Goal: Task Accomplishment & Management: Use online tool/utility

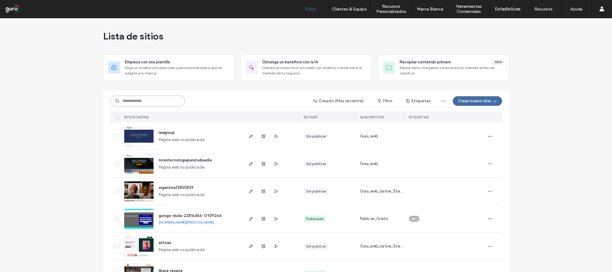
click at [146, 100] on input at bounding box center [147, 101] width 75 height 11
paste input "**********"
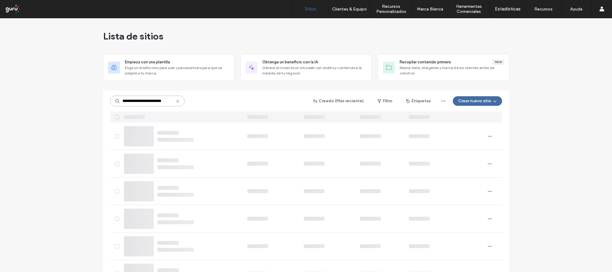
type input "**********"
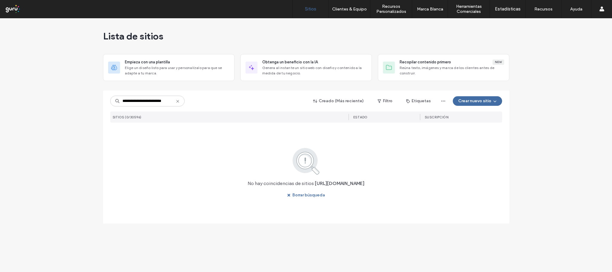
scroll to position [0, 0]
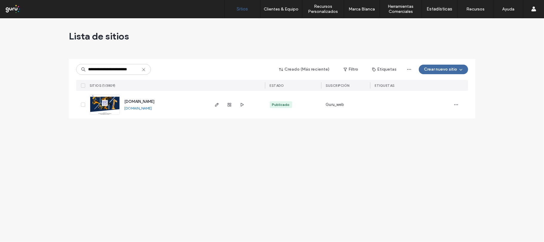
scroll to position [0, 3]
type input "**********"
click at [215, 105] on icon "button" at bounding box center [217, 104] width 5 height 5
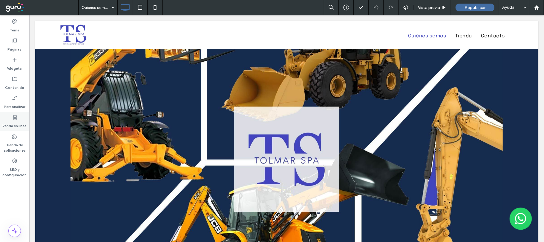
click at [13, 125] on label "Venda en línea" at bounding box center [15, 124] width 24 height 8
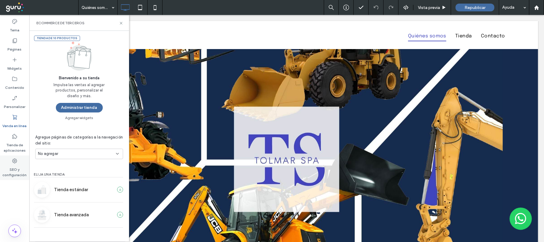
click at [16, 166] on label "SEO y configuración" at bounding box center [14, 171] width 29 height 14
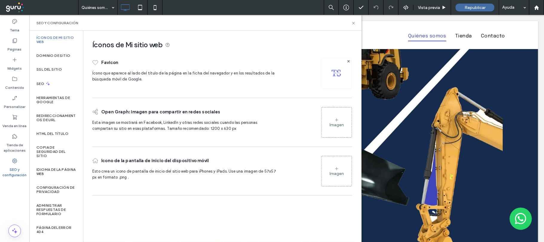
click at [342, 119] on div "Imagen" at bounding box center [337, 122] width 30 height 29
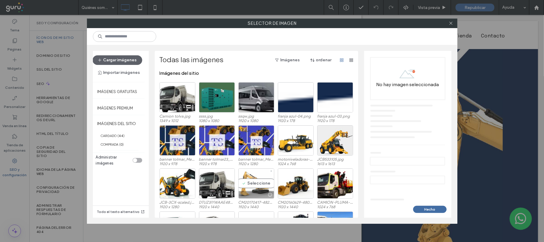
scroll to position [36, 0]
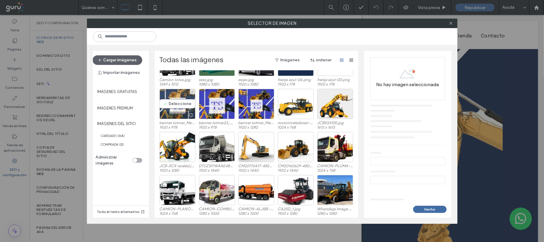
click at [181, 102] on div "Seleccione" at bounding box center [178, 104] width 36 height 30
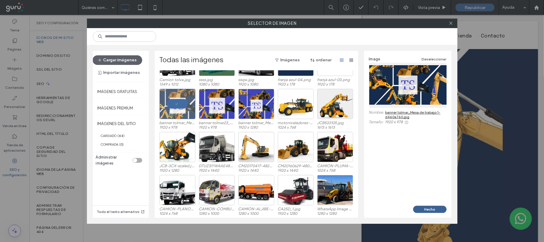
click at [426, 208] on button "Hecho" at bounding box center [429, 209] width 33 height 7
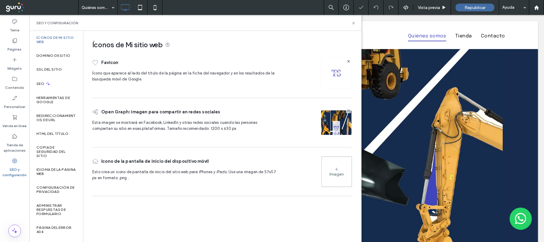
click at [346, 177] on div "Imagen" at bounding box center [337, 171] width 30 height 29
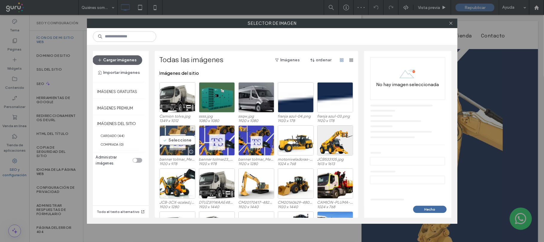
click at [169, 143] on div "Seleccione" at bounding box center [178, 140] width 36 height 30
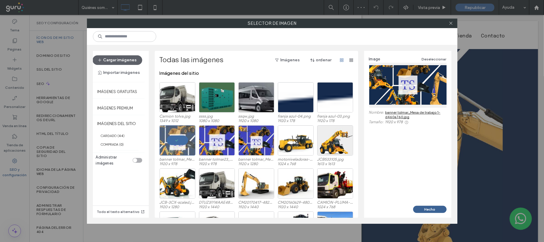
click at [443, 209] on button "Hecho" at bounding box center [429, 209] width 33 height 7
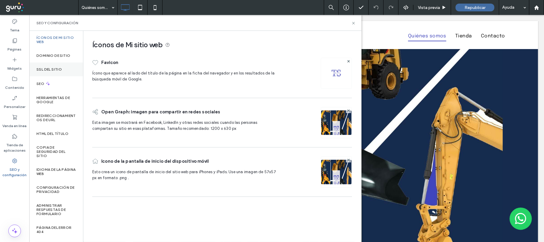
click at [53, 69] on label "SSL del sitio" at bounding box center [48, 69] width 25 height 4
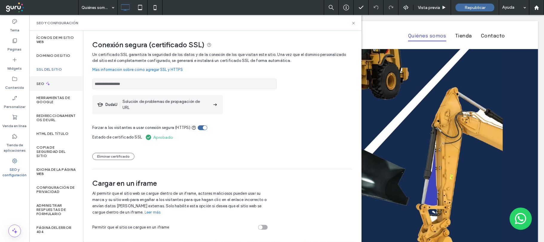
click at [51, 84] on div "SEO" at bounding box center [56, 83] width 54 height 15
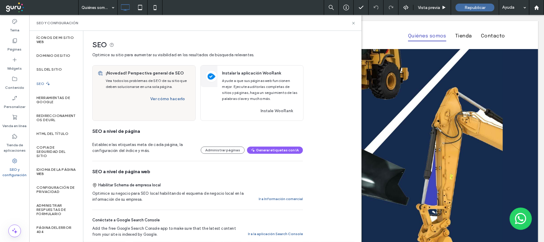
scroll to position [120, 0]
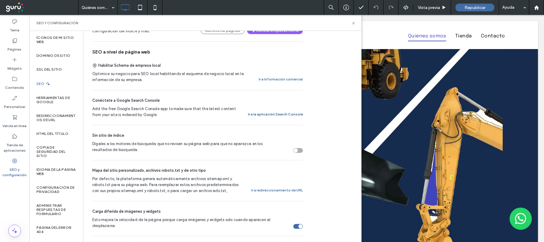
click at [273, 117] on button "Ir a la aplicación Search Console" at bounding box center [275, 114] width 55 height 7
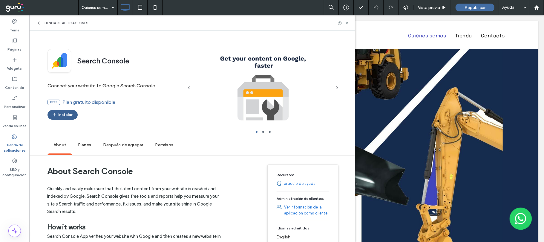
click at [73, 118] on button "Instalar" at bounding box center [63, 115] width 30 height 10
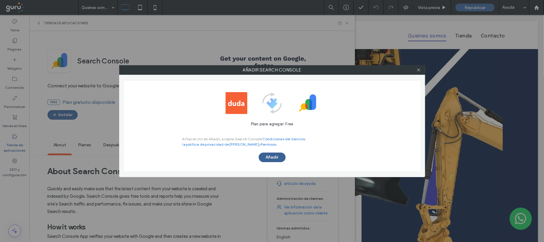
click at [268, 155] on button "Añadir" at bounding box center [272, 157] width 27 height 10
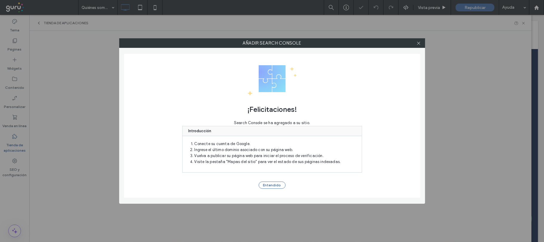
scroll to position [0, 0]
click at [268, 184] on button "Entendido" at bounding box center [272, 184] width 27 height 7
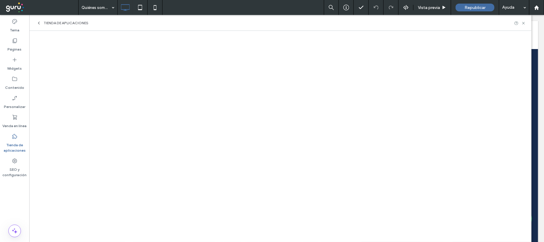
click at [14, 146] on label "Tienda de aplicaciones" at bounding box center [14, 146] width 29 height 14
click at [15, 165] on label "SEO y configuración" at bounding box center [14, 171] width 29 height 14
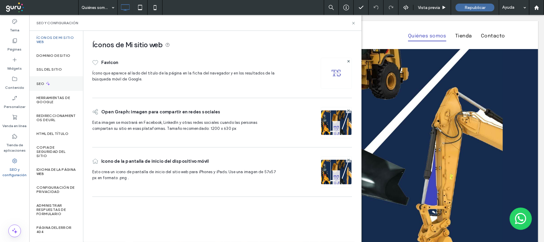
click at [51, 82] on div "SEO" at bounding box center [56, 83] width 54 height 15
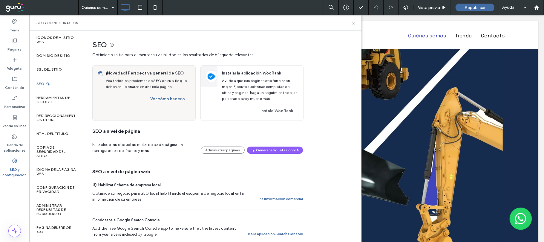
scroll to position [40, 0]
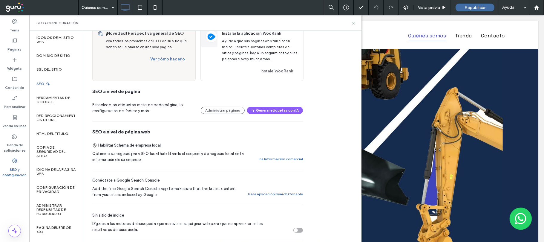
click at [286, 192] on button "Ir a la aplicación Search Console" at bounding box center [275, 193] width 55 height 7
